Goal: Book appointment/travel/reservation

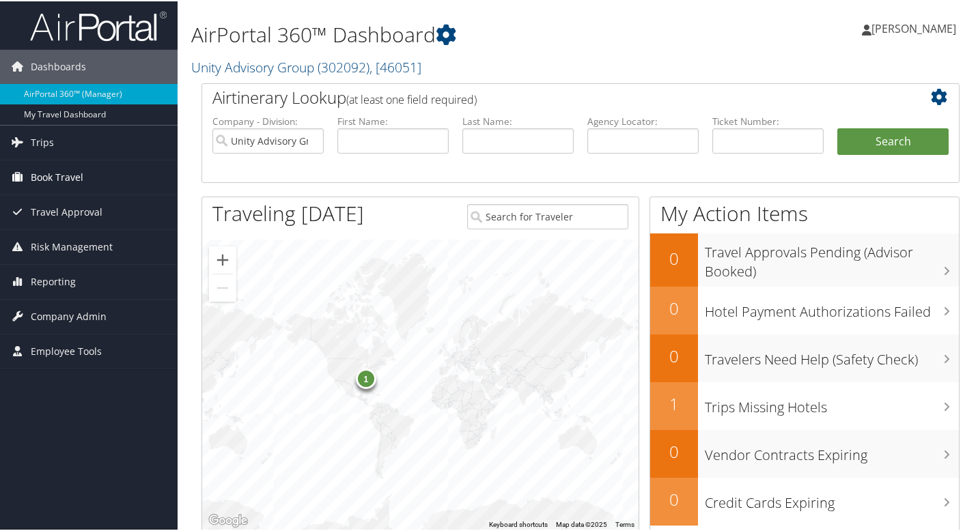
click at [76, 184] on span "Book Travel" at bounding box center [57, 176] width 53 height 34
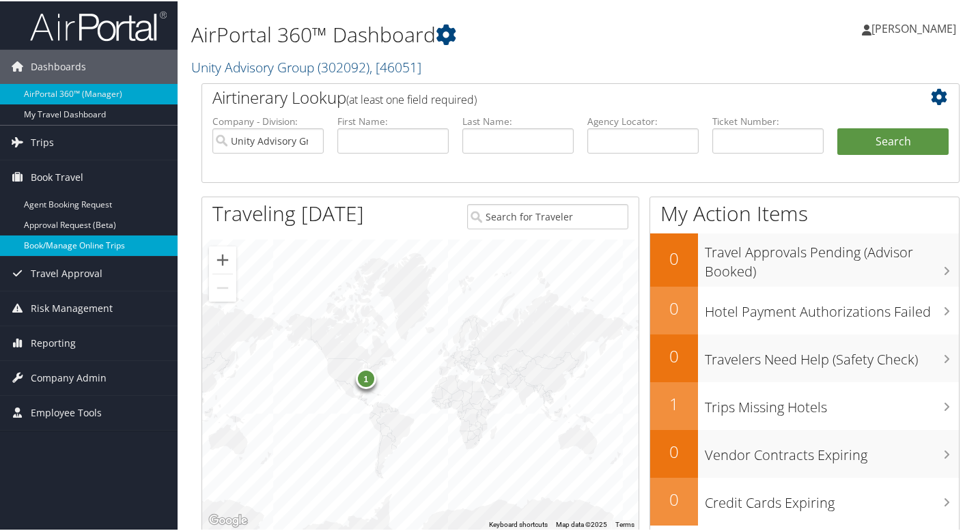
click at [61, 246] on link "Book/Manage Online Trips" at bounding box center [89, 244] width 178 height 20
click at [79, 248] on link "Book/Manage Online Trips" at bounding box center [89, 244] width 178 height 20
click at [70, 244] on link "Book/Manage Online Trips" at bounding box center [89, 244] width 178 height 20
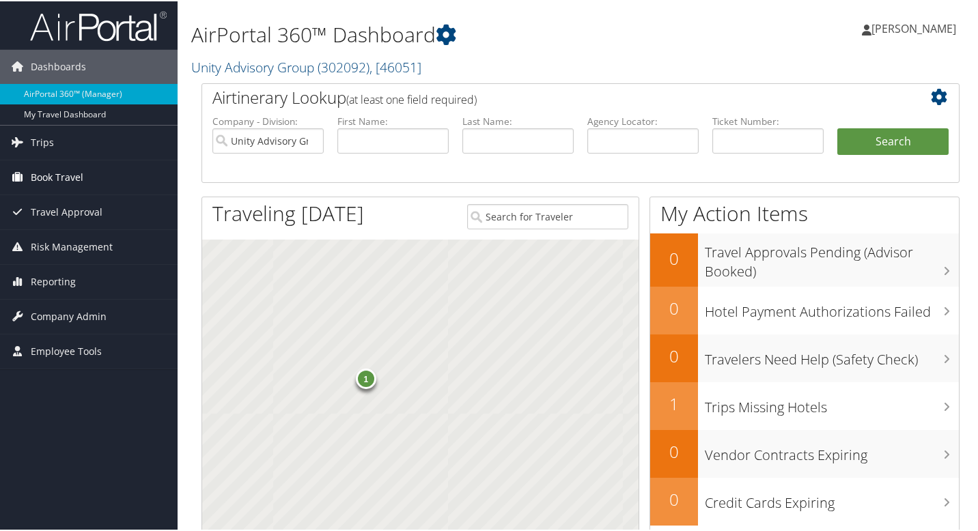
click at [54, 179] on span "Book Travel" at bounding box center [57, 176] width 53 height 34
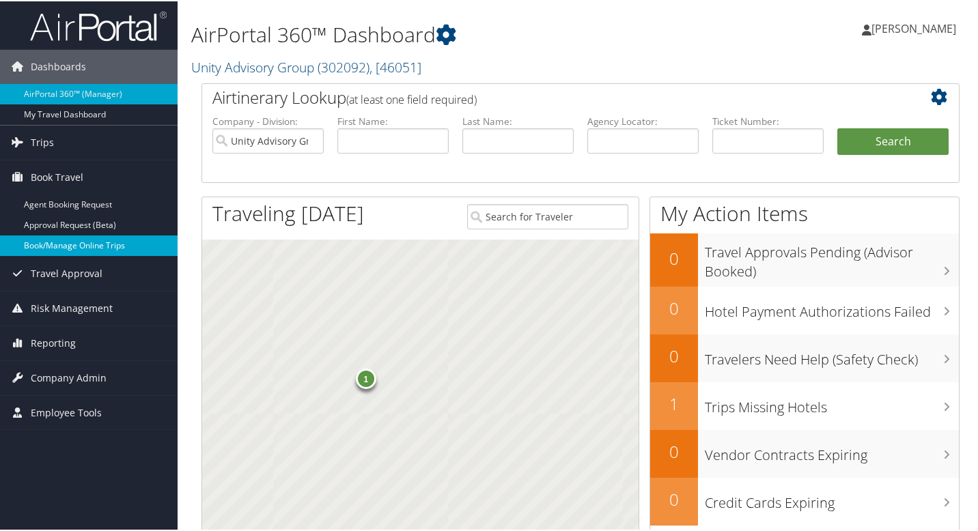
click at [64, 243] on link "Book/Manage Online Trips" at bounding box center [89, 244] width 178 height 20
